Goal: Transaction & Acquisition: Purchase product/service

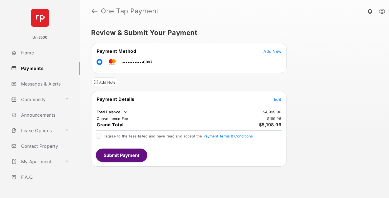
click at [277, 99] on span "Edit" at bounding box center [277, 99] width 7 height 5
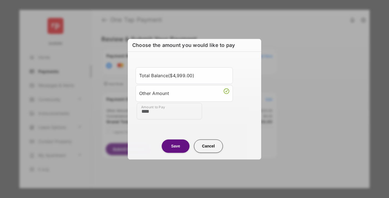
click at [175, 146] on button "Save" at bounding box center [176, 145] width 28 height 13
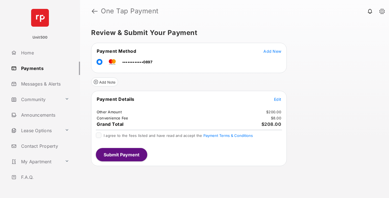
click at [121, 154] on button "Submit Payment" at bounding box center [121, 154] width 51 height 13
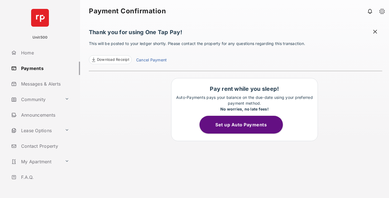
click at [110, 60] on span "Download Receipt" at bounding box center [113, 60] width 32 height 6
click at [375, 32] on span at bounding box center [375, 32] width 6 height 7
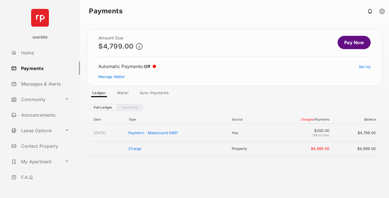
click at [111, 77] on link "Manage Wallet" at bounding box center [111, 76] width 26 height 4
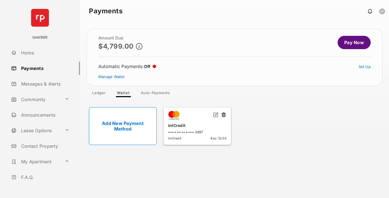
click at [224, 115] on button at bounding box center [224, 115] width 6 height 6
